Goal: Information Seeking & Learning: Learn about a topic

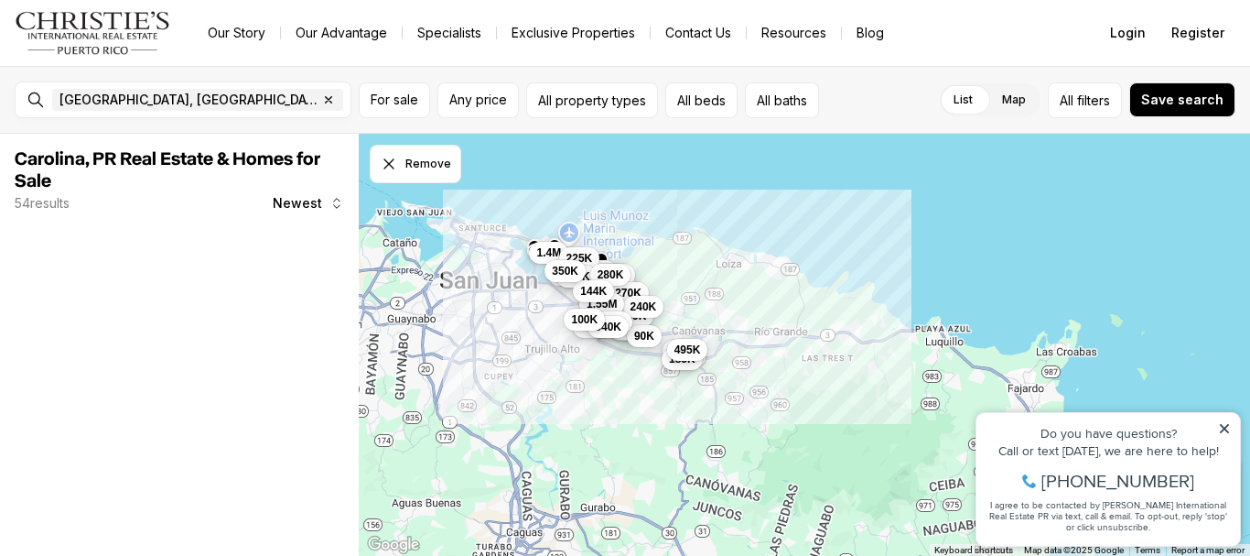
click at [1219, 432] on icon at bounding box center [1224, 428] width 13 height 13
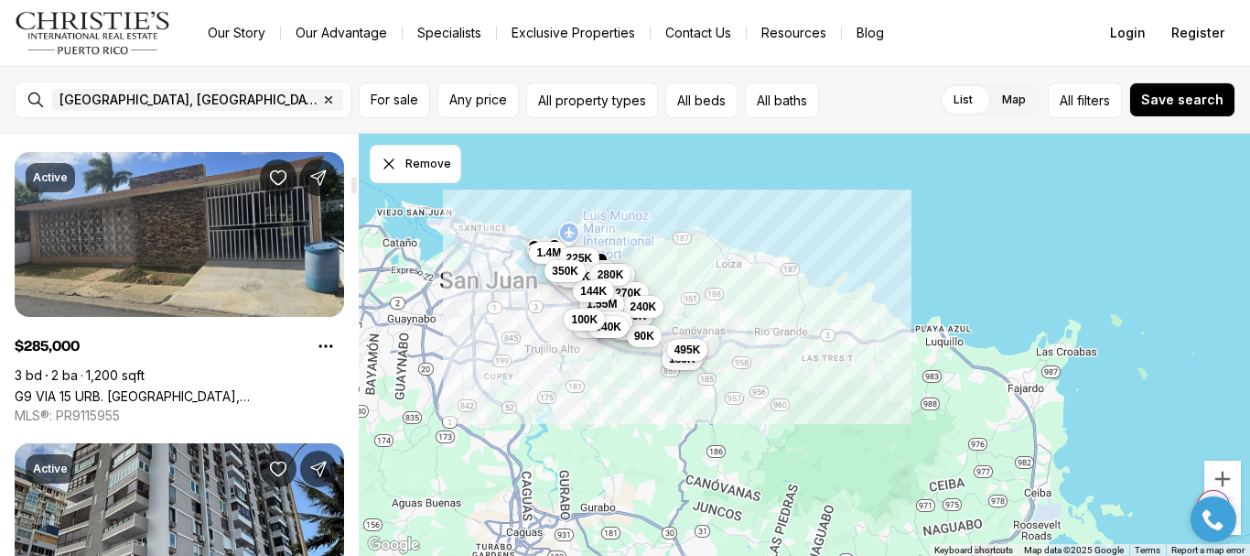
scroll to position [1556, 0]
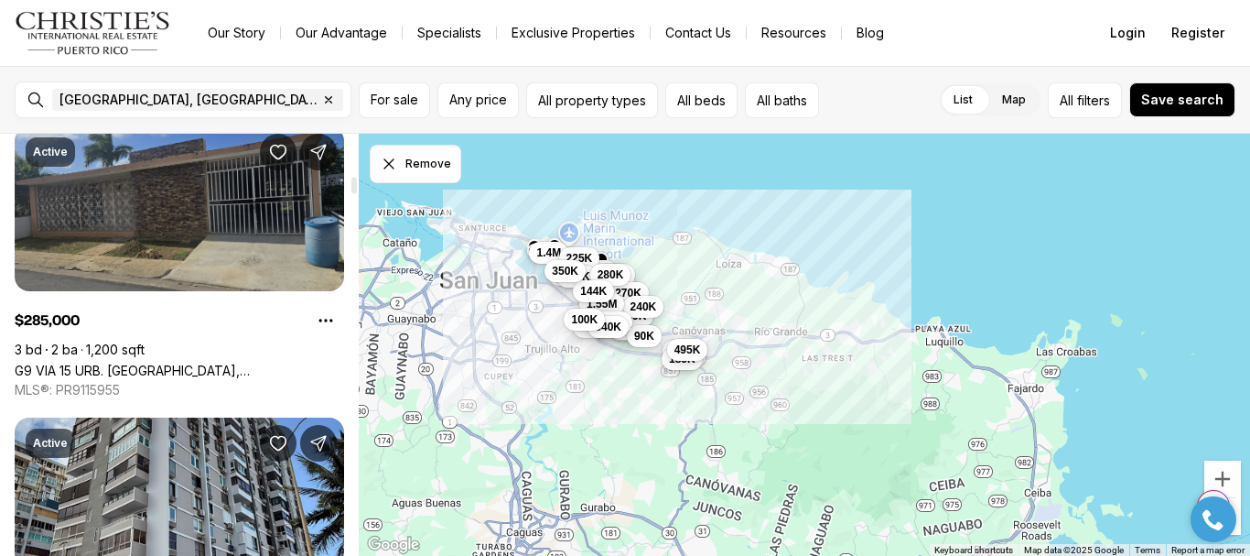
click at [213, 362] on link "G9 VIA 15 URB. [GEOGRAPHIC_DATA], [GEOGRAPHIC_DATA], 00983" at bounding box center [180, 370] width 330 height 16
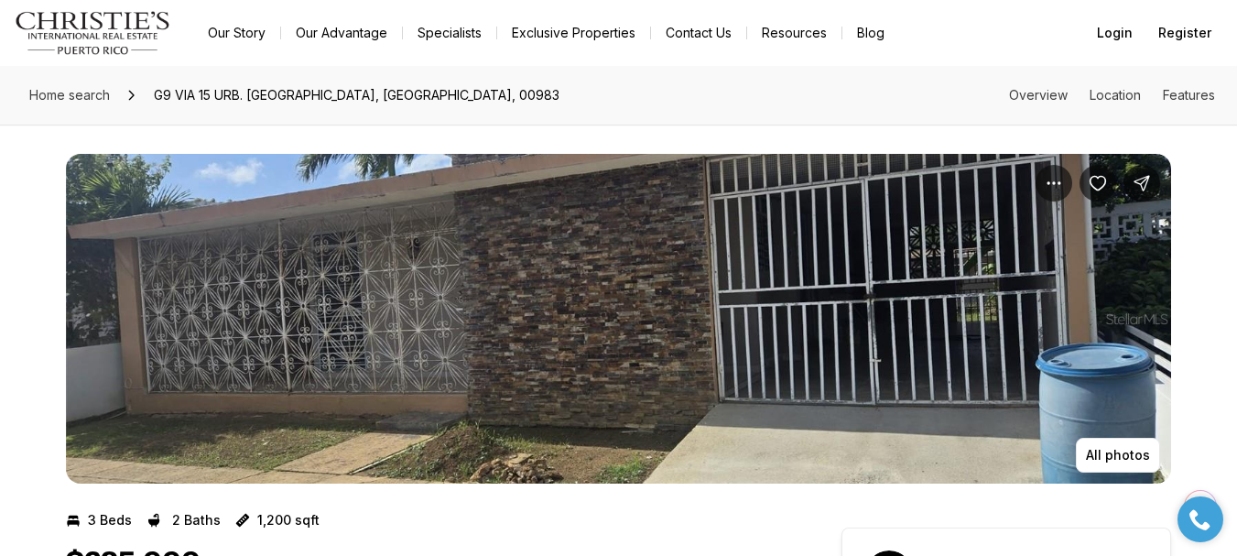
click at [930, 367] on img "View image gallery" at bounding box center [618, 319] width 1105 height 330
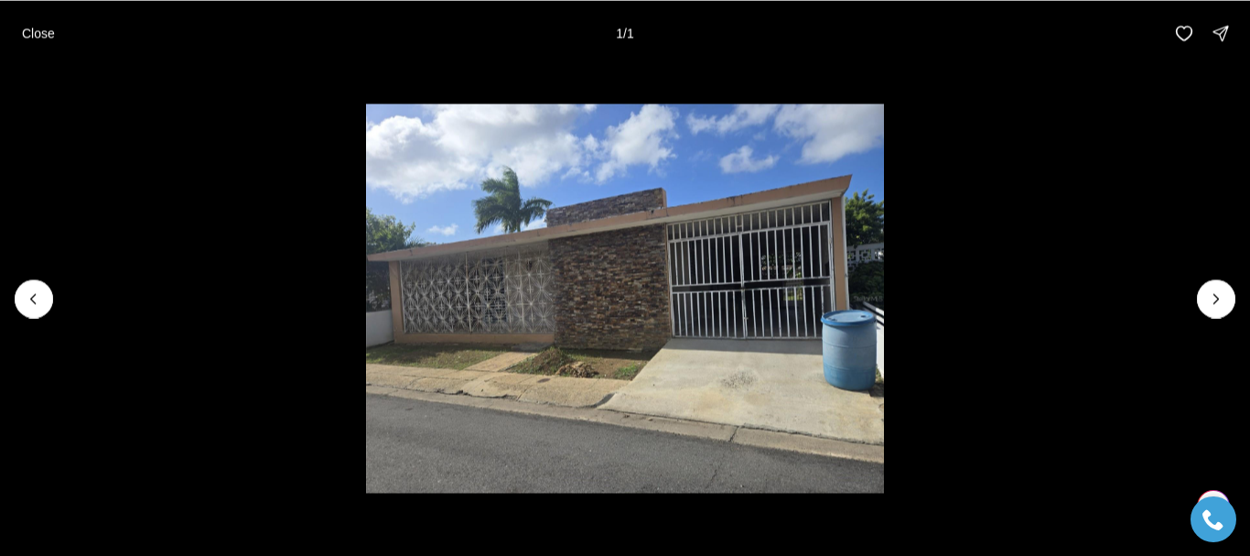
click at [1209, 292] on div at bounding box center [1216, 298] width 38 height 38
click at [1217, 294] on div at bounding box center [1216, 298] width 38 height 38
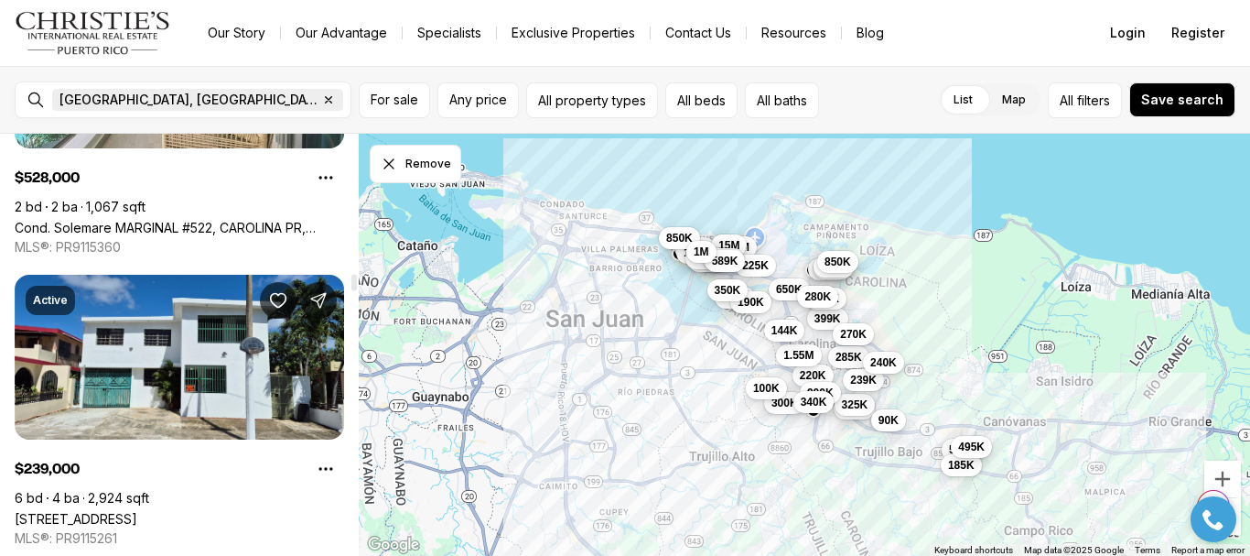
scroll to position [5218, 0]
